Goal: Task Accomplishment & Management: Manage account settings

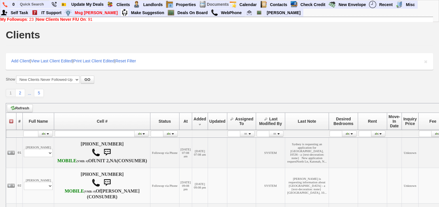
click at [82, 18] on b "New Clients Never F/U On" at bounding box center [61, 19] width 50 height 5
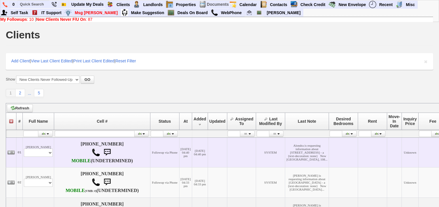
click at [45, 151] on td "[PERSON_NAME] Profile Edit Print Email Externally (Will Not Be Tracked In CRM) …" at bounding box center [38, 152] width 31 height 30
click at [46, 157] on select "Profile Edit Print Email Externally (Will Not Be Tracked In CRM) Closed Deals" at bounding box center [38, 152] width 29 height 8
select select "ChangeURL,/crm/custom/edit_client_form.php?redirect=%2Fcrm%2Fclients.php&id=167…"
click at [24, 157] on select "Profile Edit Print Email Externally (Will Not Be Tracked In CRM) Closed Deals" at bounding box center [38, 152] width 29 height 8
select select
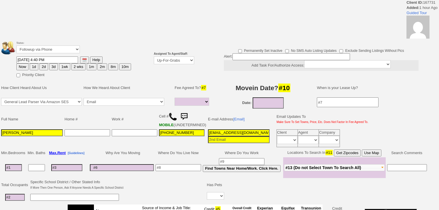
select select
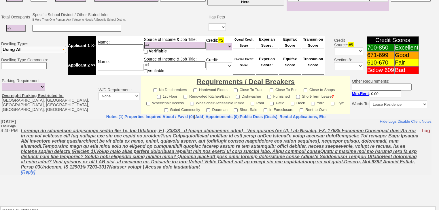
scroll to position [246, 0]
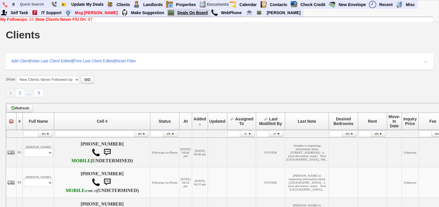
click at [175, 12] on link "Deals On Board" at bounding box center [192, 12] width 35 height 7
